Goal: Find specific page/section: Find specific page/section

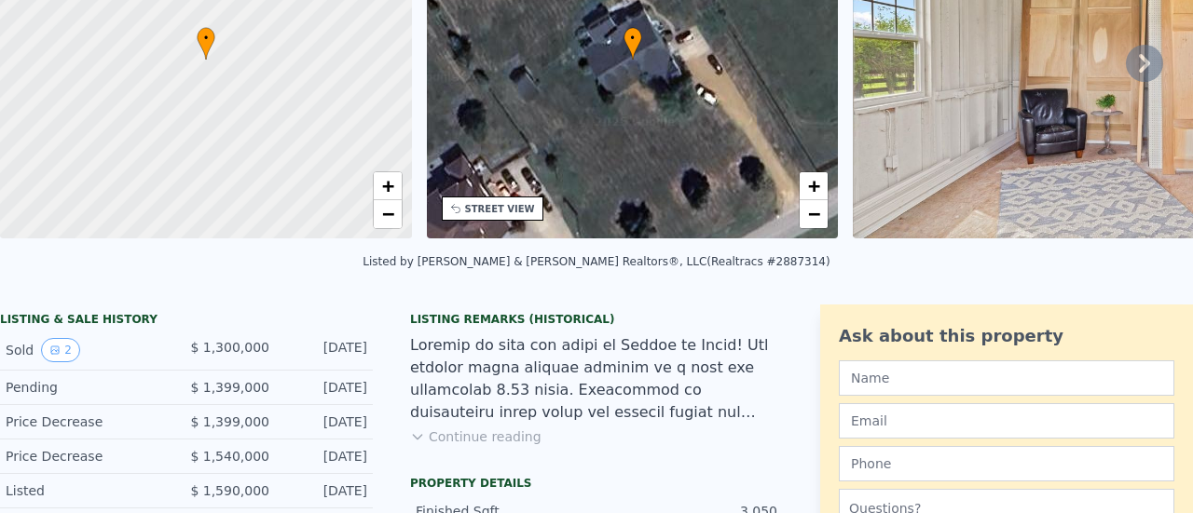
scroll to position [1, 0]
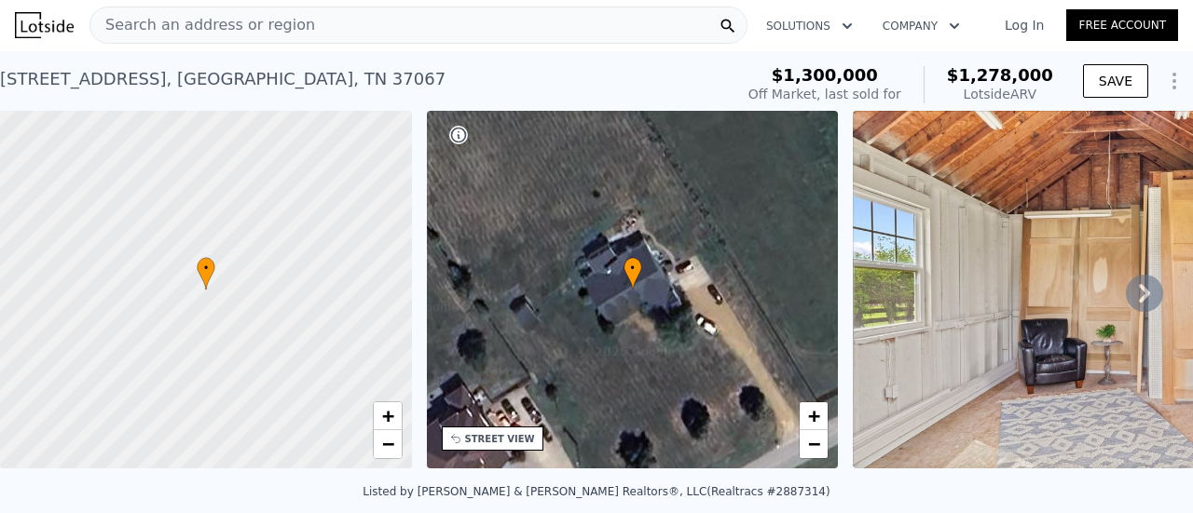
click at [1126, 291] on icon at bounding box center [1144, 293] width 37 height 37
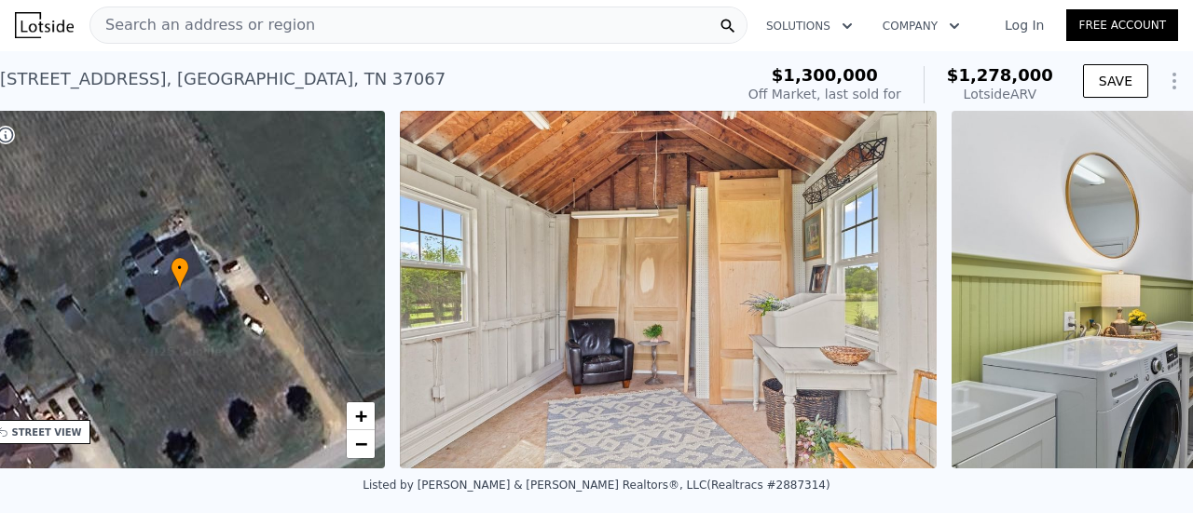
scroll to position [0, 433]
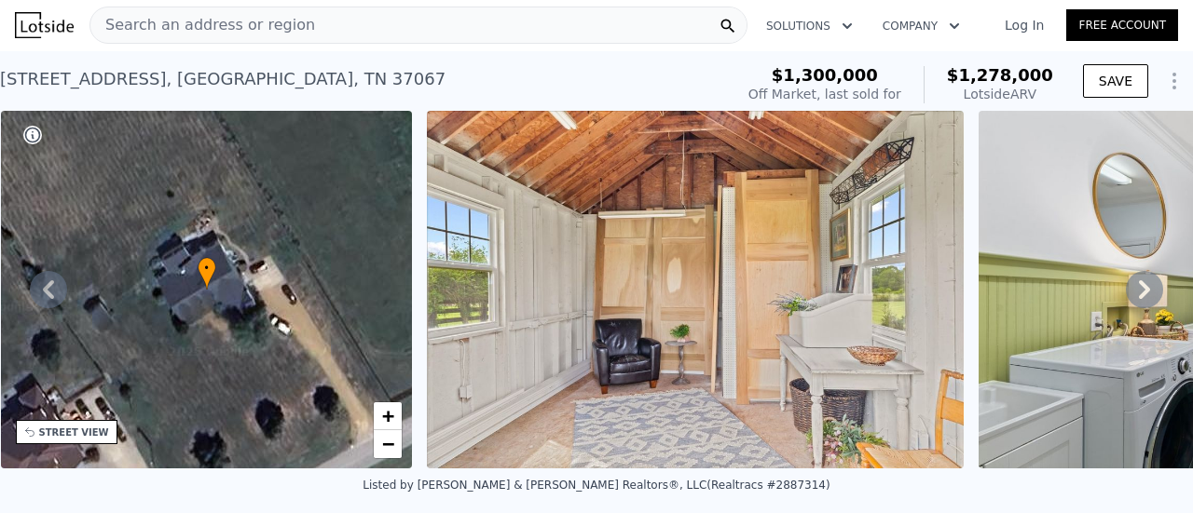
click at [1126, 291] on icon at bounding box center [1144, 289] width 37 height 37
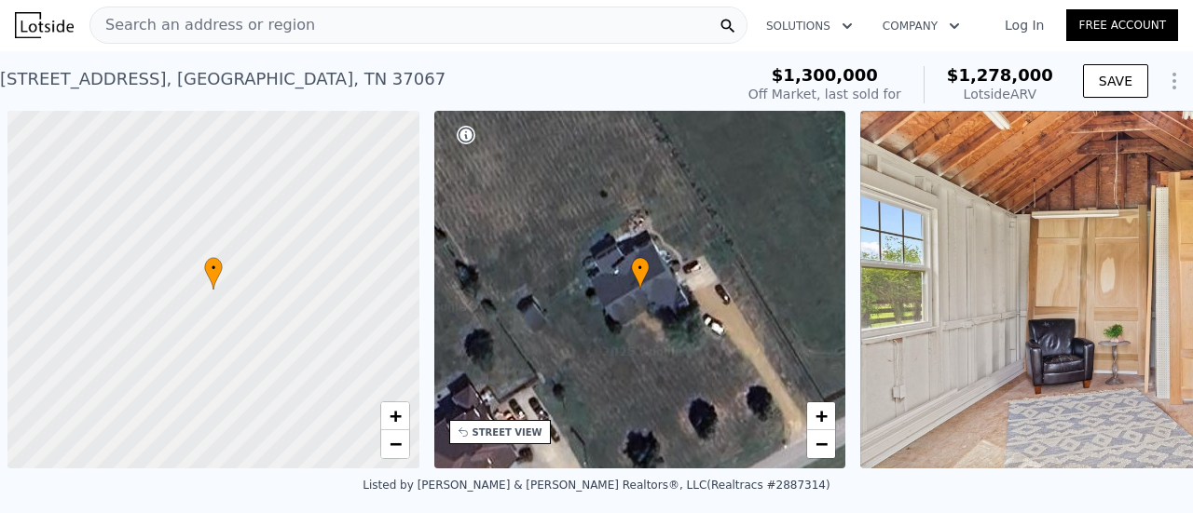
scroll to position [0, 7]
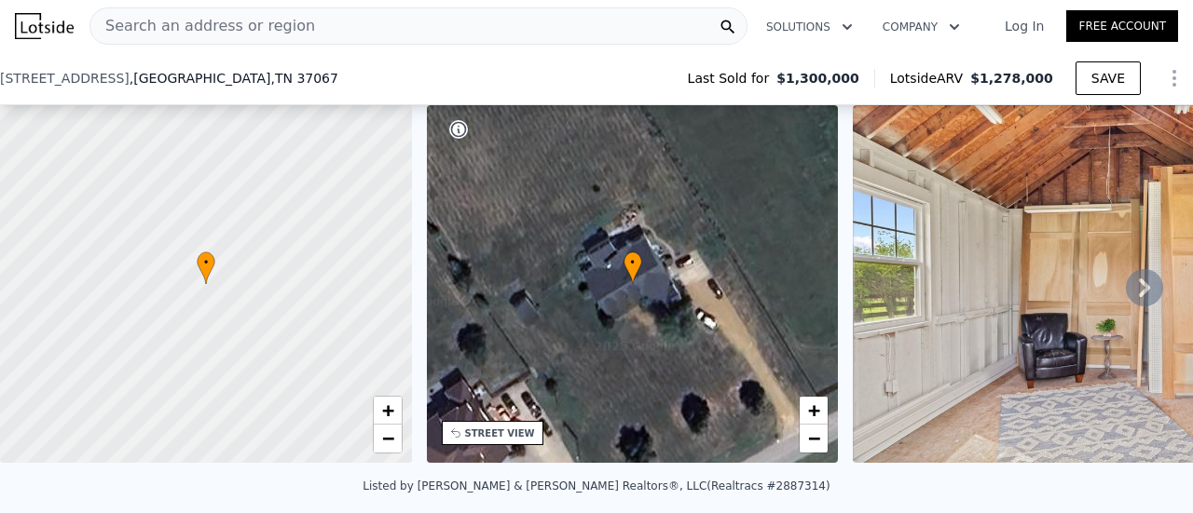
scroll to position [153, 0]
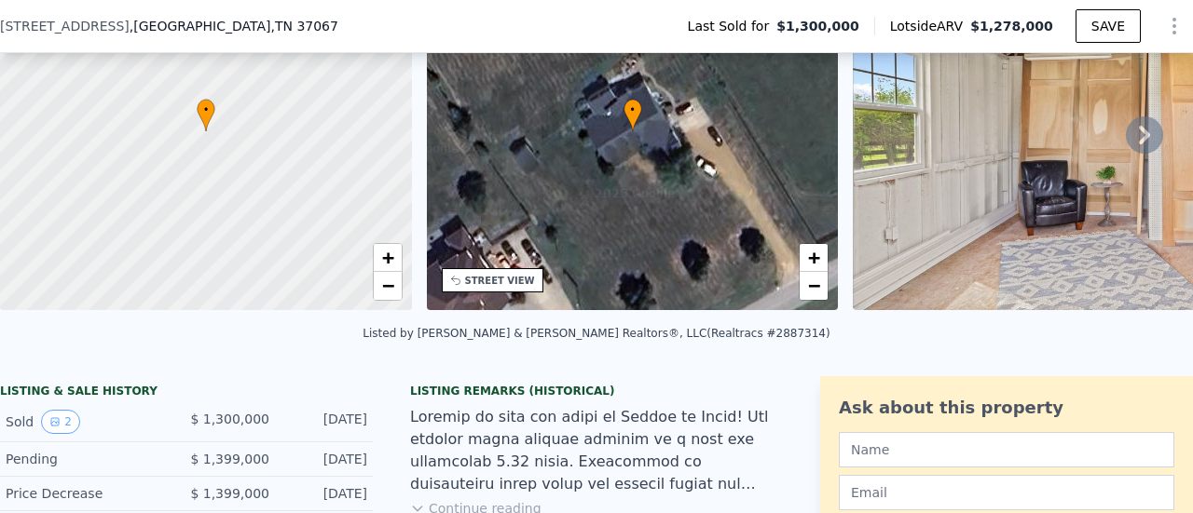
click at [1135, 154] on icon at bounding box center [1144, 134] width 37 height 37
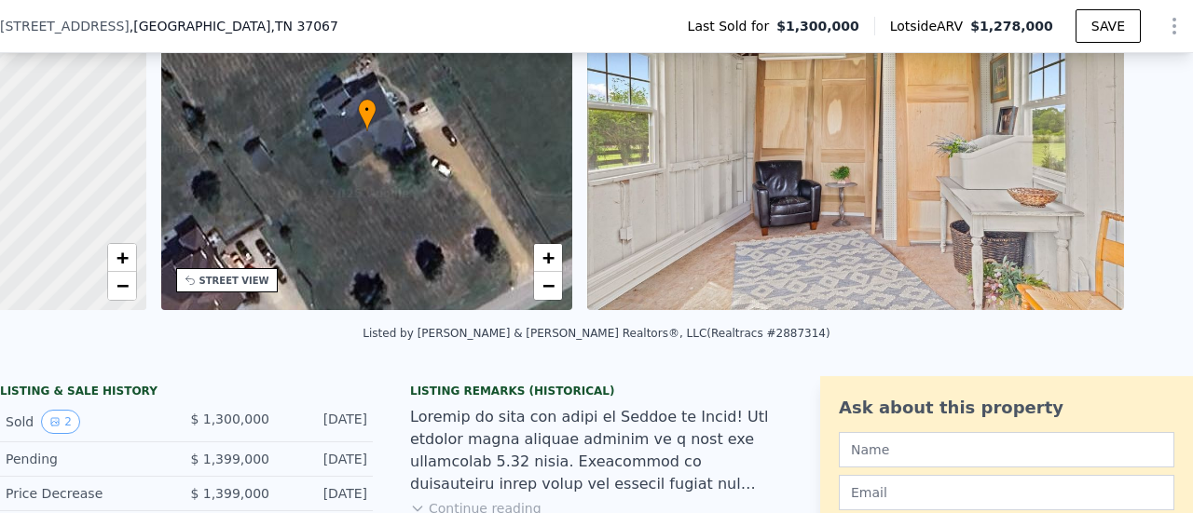
scroll to position [0, 433]
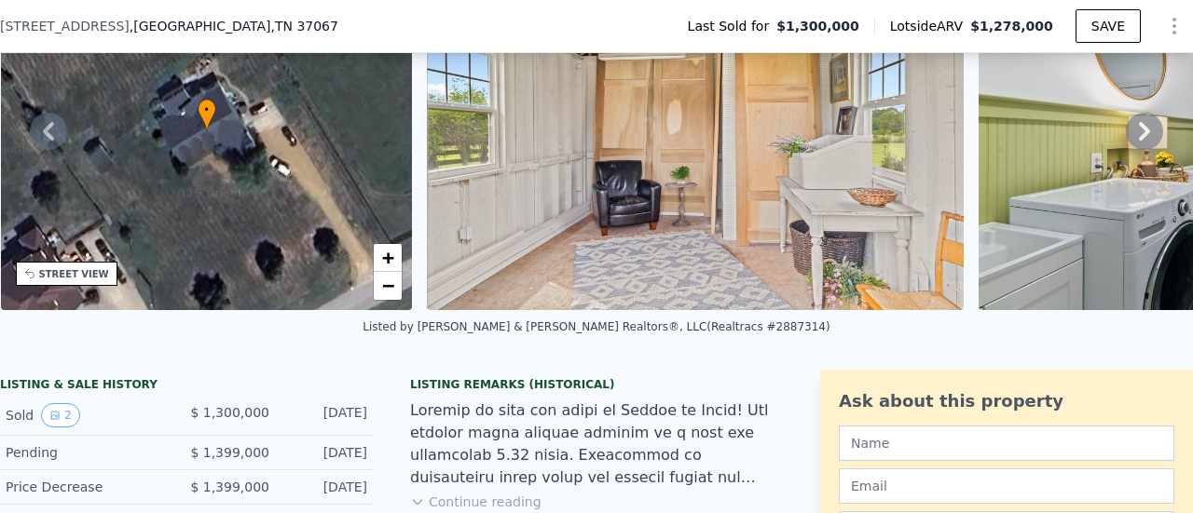
click at [1126, 126] on icon at bounding box center [1144, 131] width 37 height 37
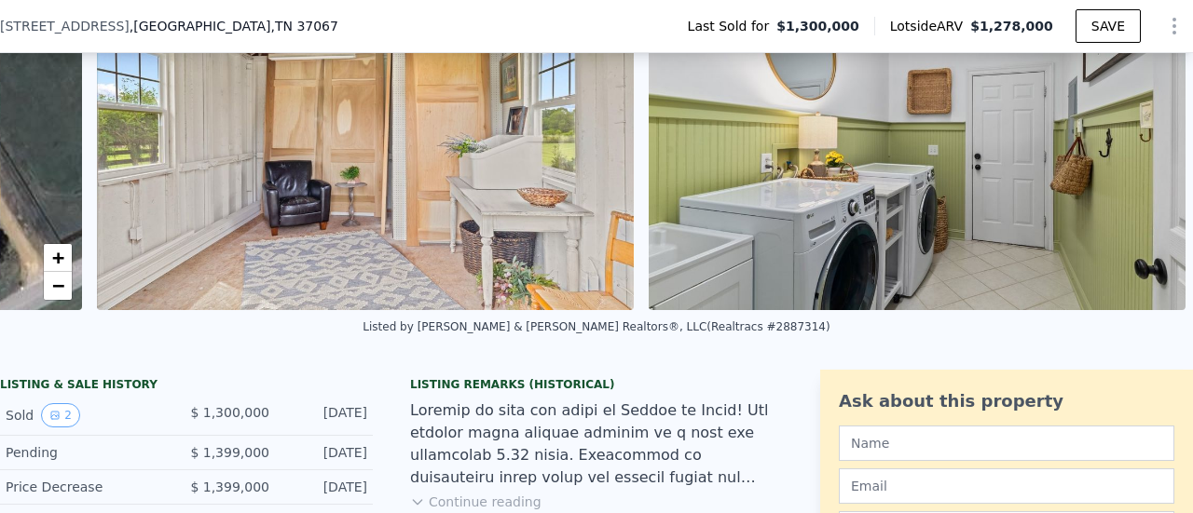
scroll to position [0, 778]
